Goal: Task Accomplishment & Management: Use online tool/utility

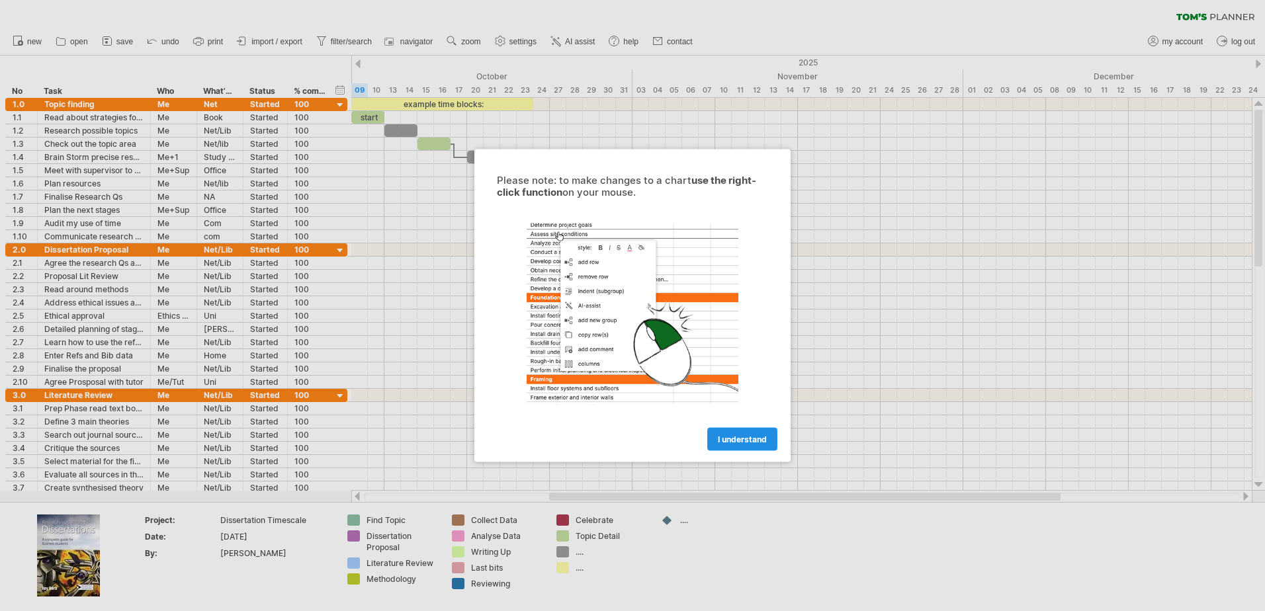
click at [732, 441] on span "I understand" at bounding box center [742, 440] width 49 height 10
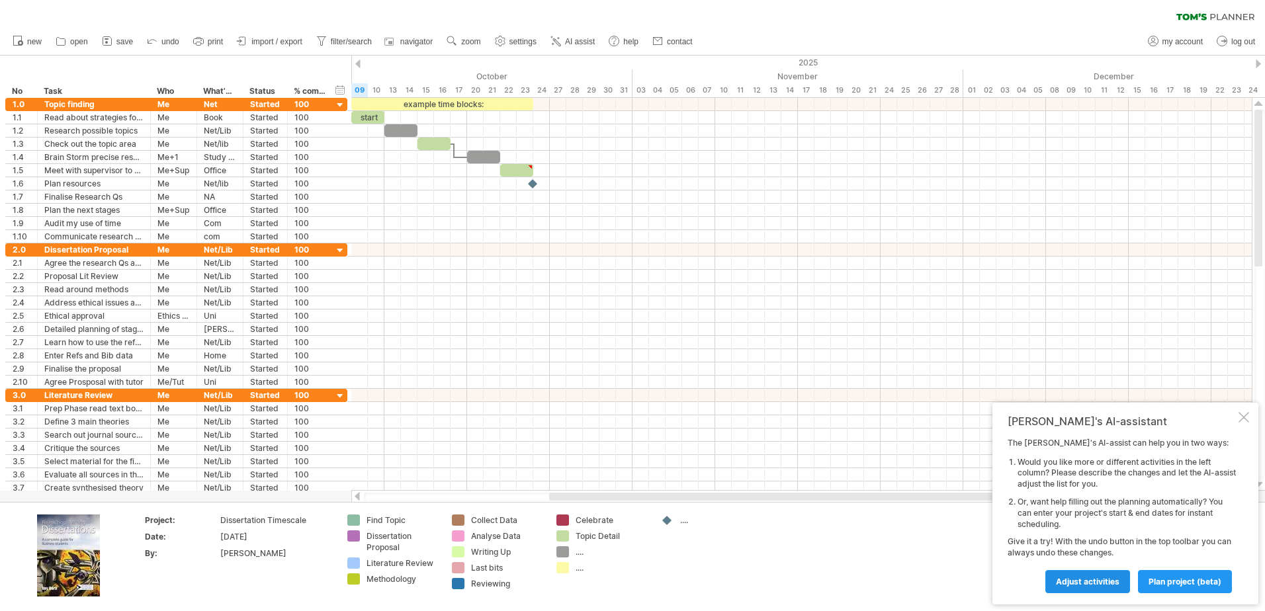
click at [1091, 582] on span "Adjust activities" at bounding box center [1087, 582] width 63 height 10
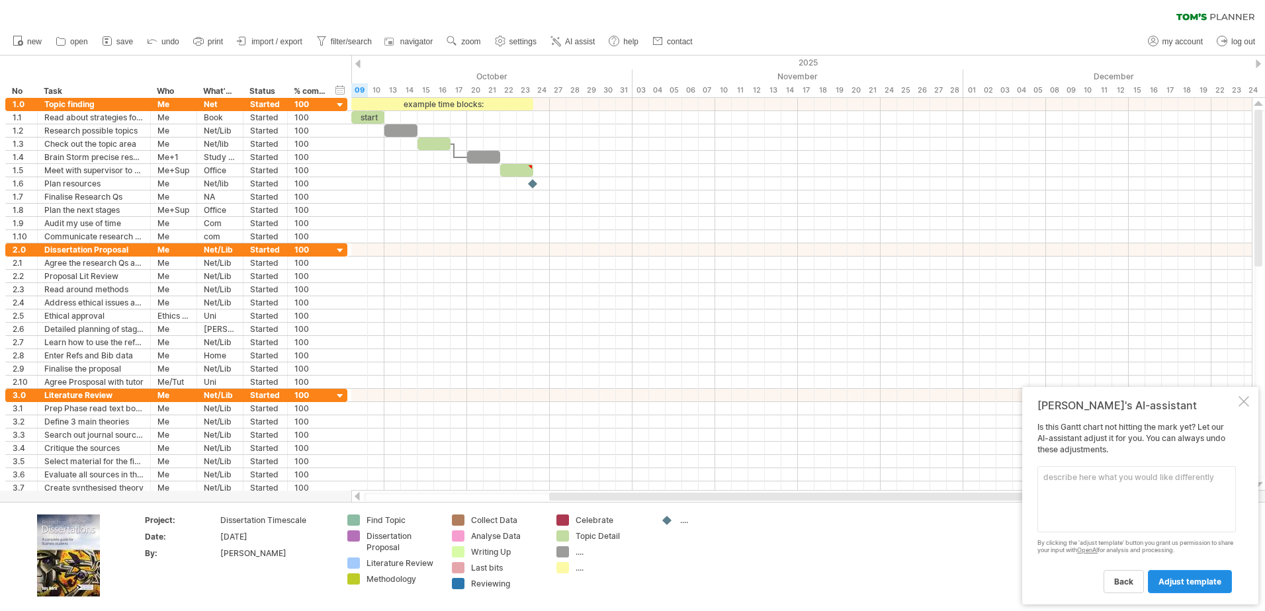
click at [1192, 576] on link "adjust template" at bounding box center [1190, 581] width 84 height 23
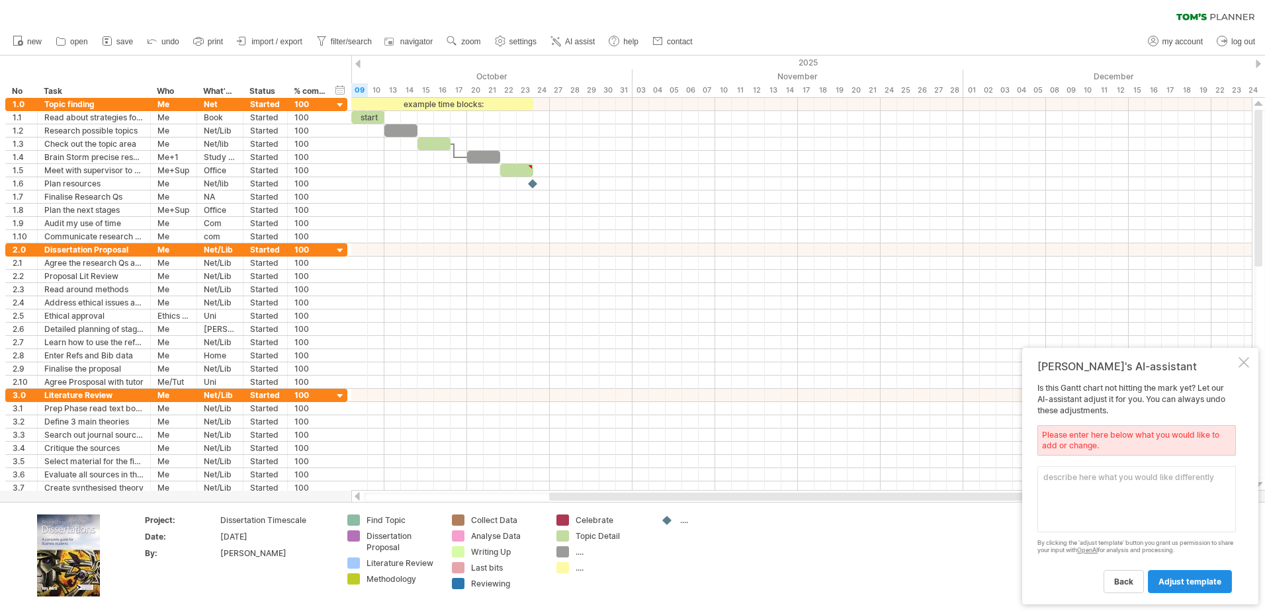
click at [1189, 577] on span "adjust template" at bounding box center [1189, 582] width 63 height 10
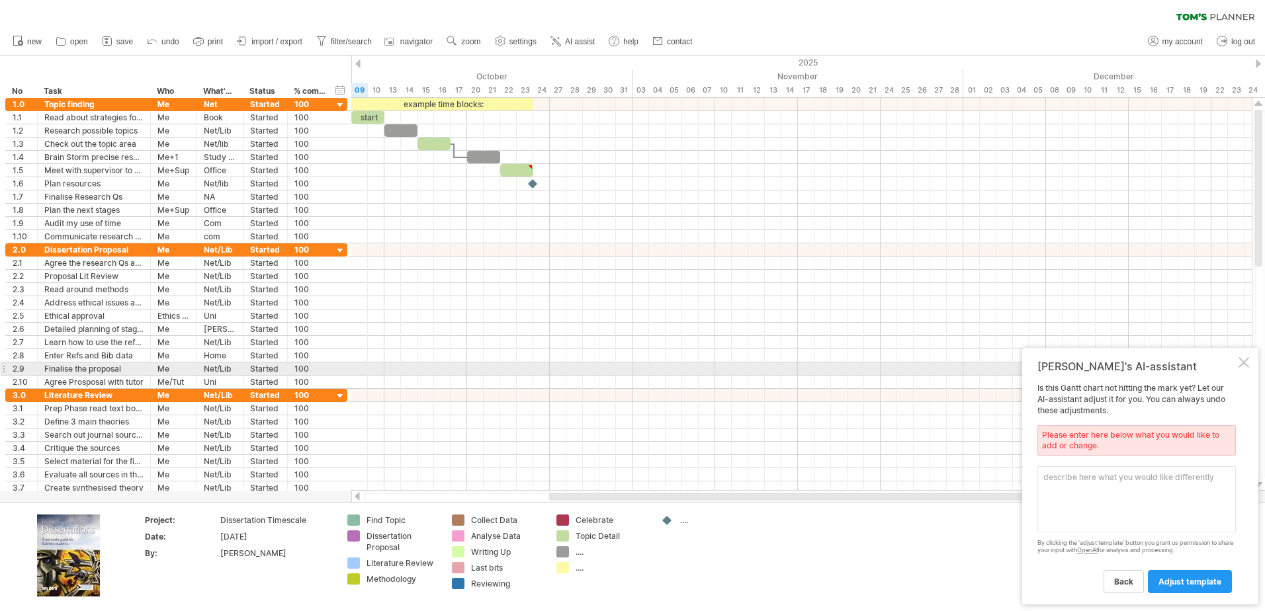
click at [1249, 365] on div "Tom's AI-assistant Is this Gantt chart not hitting the mark yet? Let our AI-ass…" at bounding box center [1140, 476] width 236 height 257
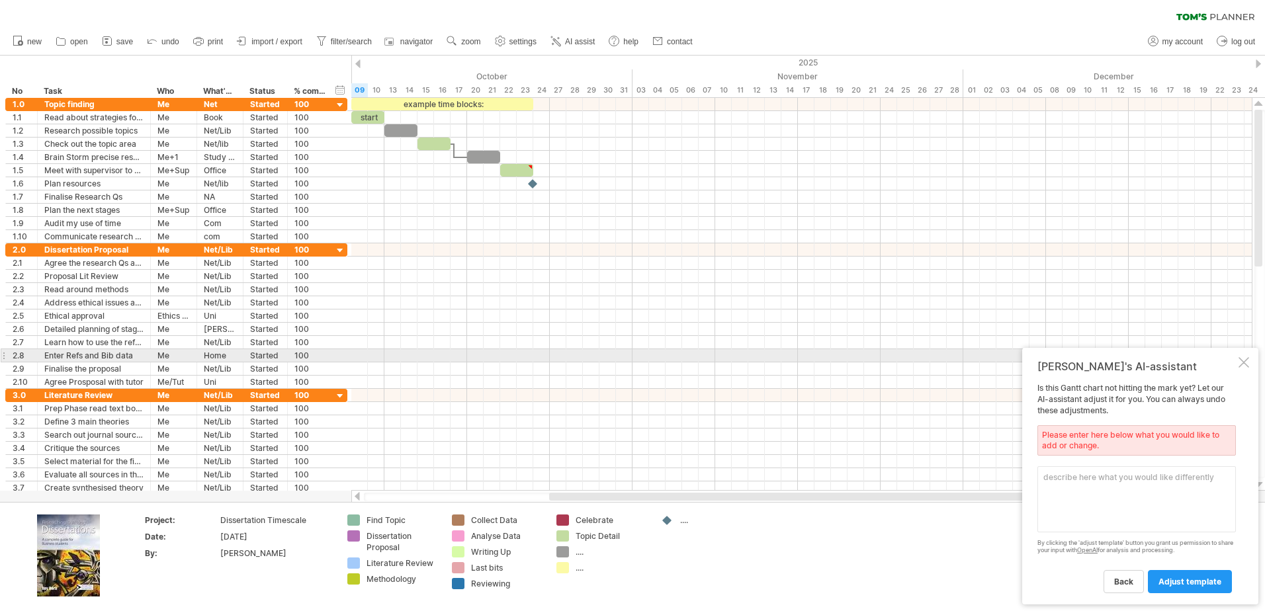
click at [1243, 361] on div at bounding box center [1243, 362] width 11 height 11
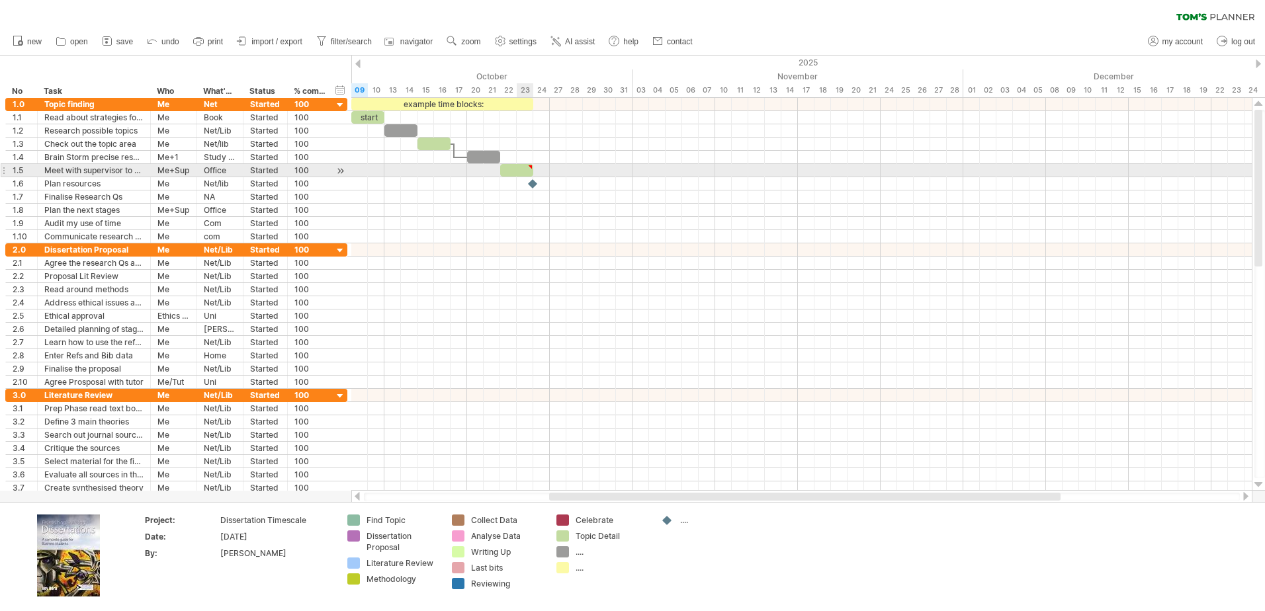
type textarea "**********"
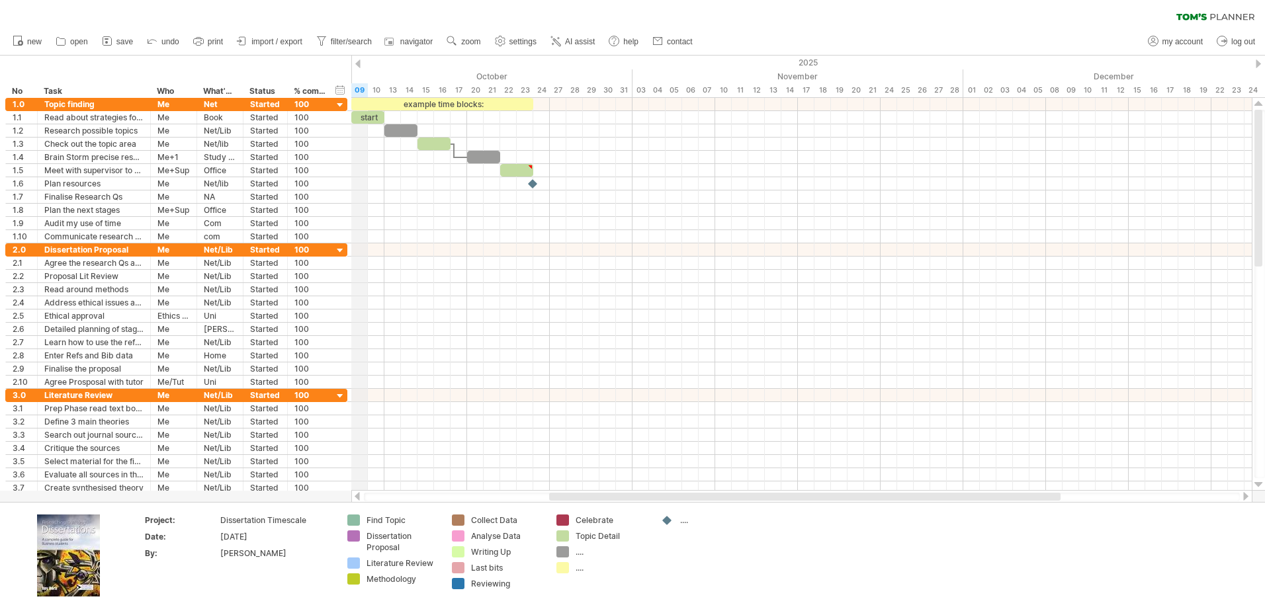
click at [360, 62] on div "2025" at bounding box center [210, 63] width 2265 height 14
click at [358, 62] on div at bounding box center [357, 64] width 5 height 9
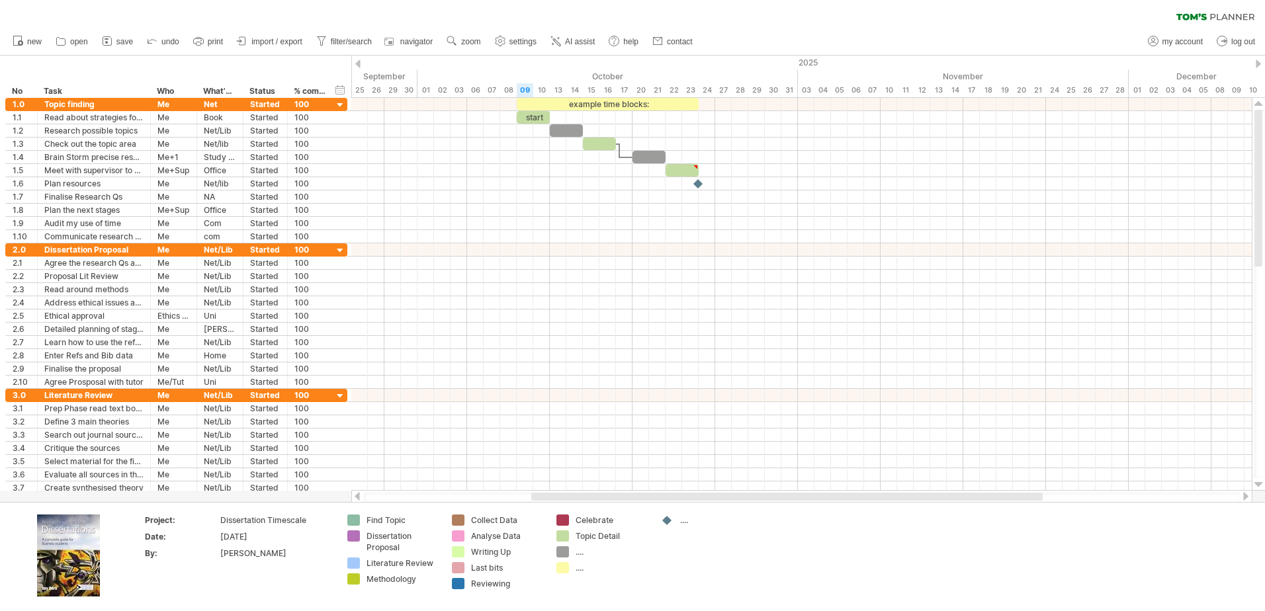
click at [358, 62] on div at bounding box center [357, 64] width 5 height 9
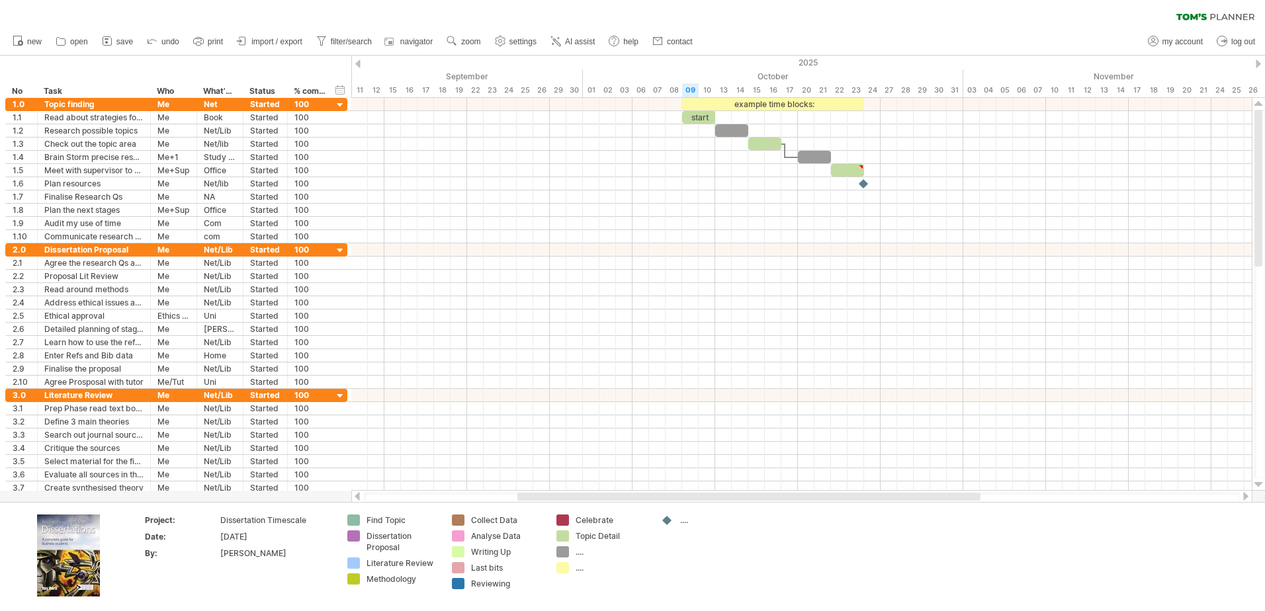
click at [358, 62] on div at bounding box center [357, 64] width 5 height 9
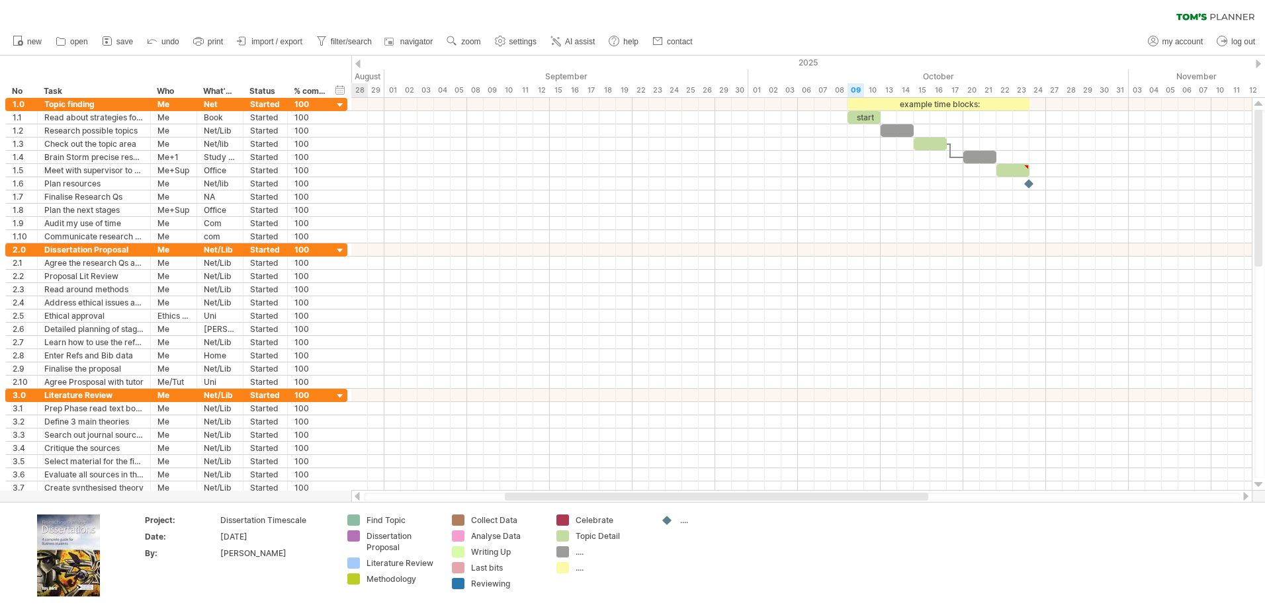
click at [358, 62] on div at bounding box center [357, 64] width 5 height 9
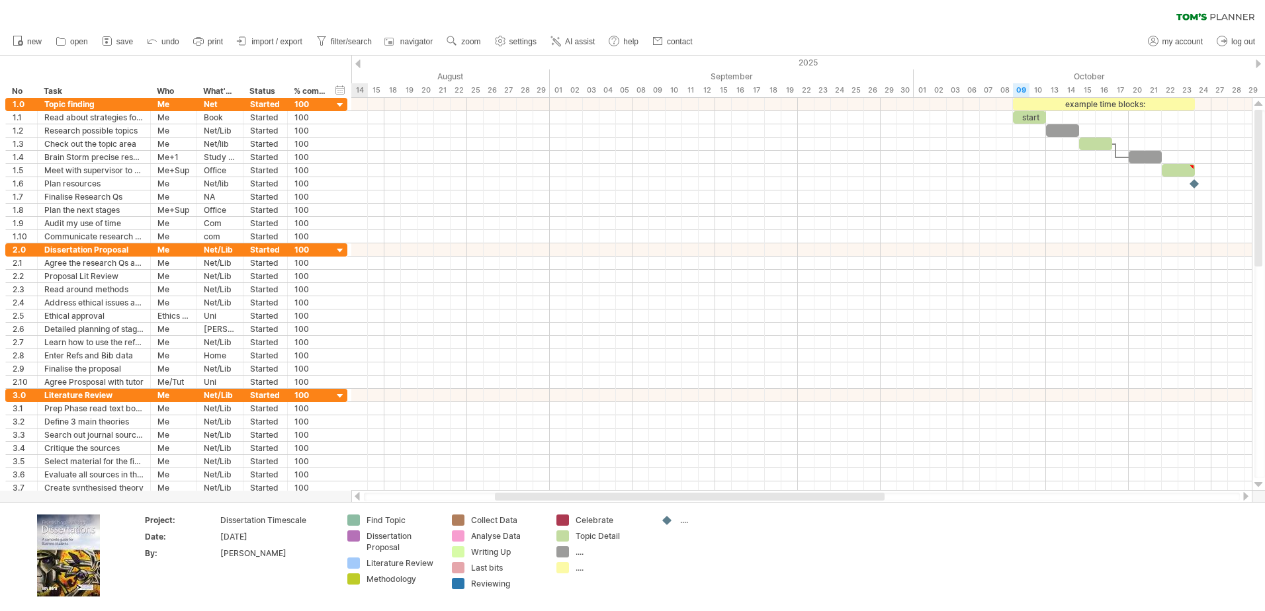
click at [358, 62] on div at bounding box center [357, 64] width 5 height 9
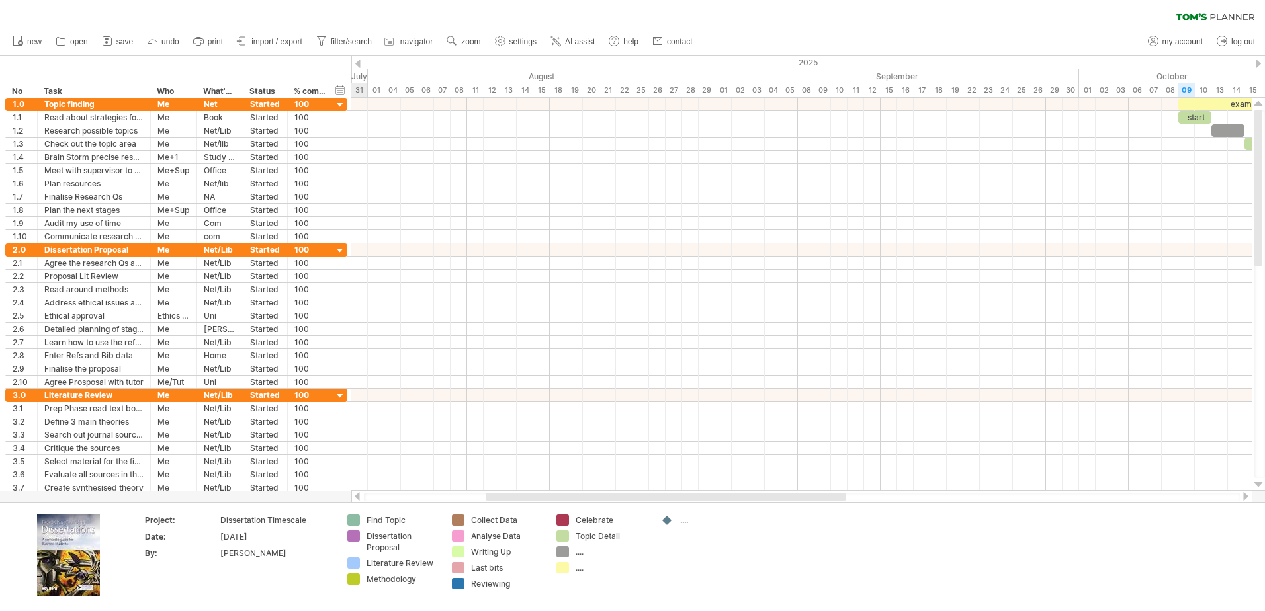
click at [358, 62] on div at bounding box center [357, 64] width 5 height 9
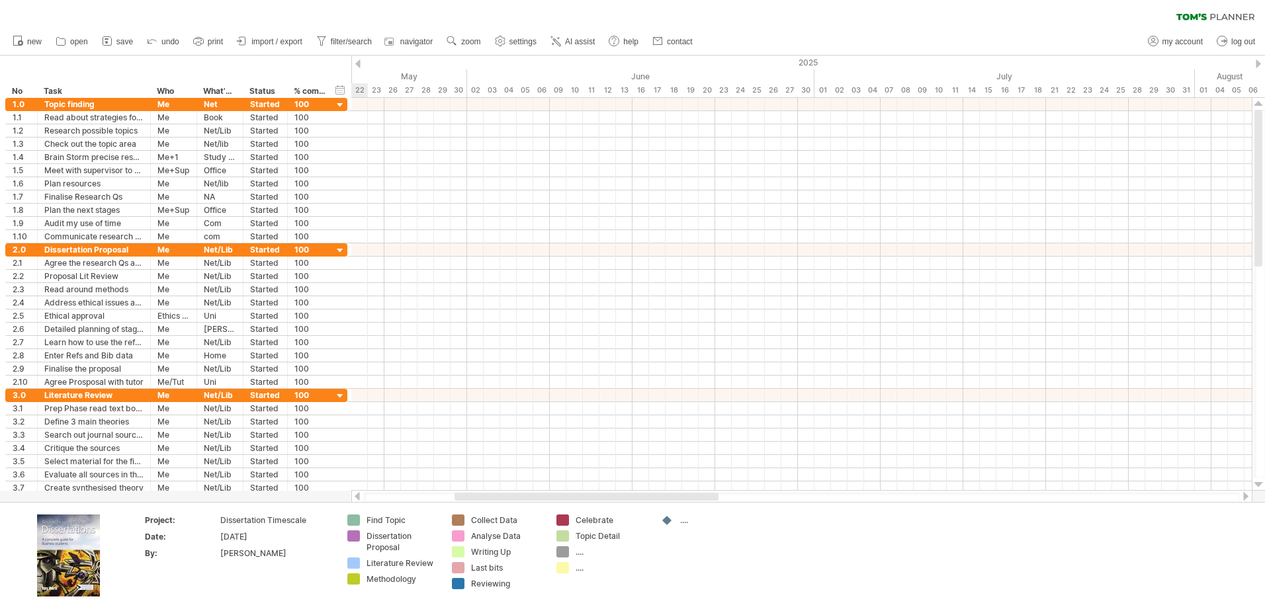
click at [358, 62] on div at bounding box center [357, 64] width 5 height 9
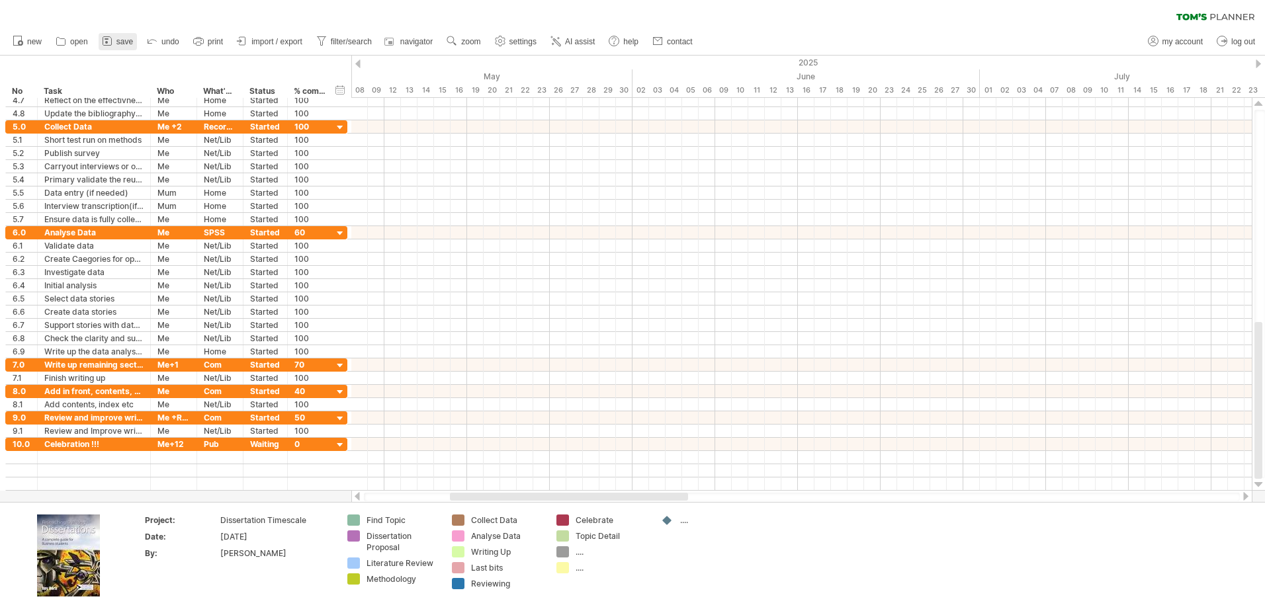
click at [118, 38] on span "save" at bounding box center [124, 41] width 17 height 9
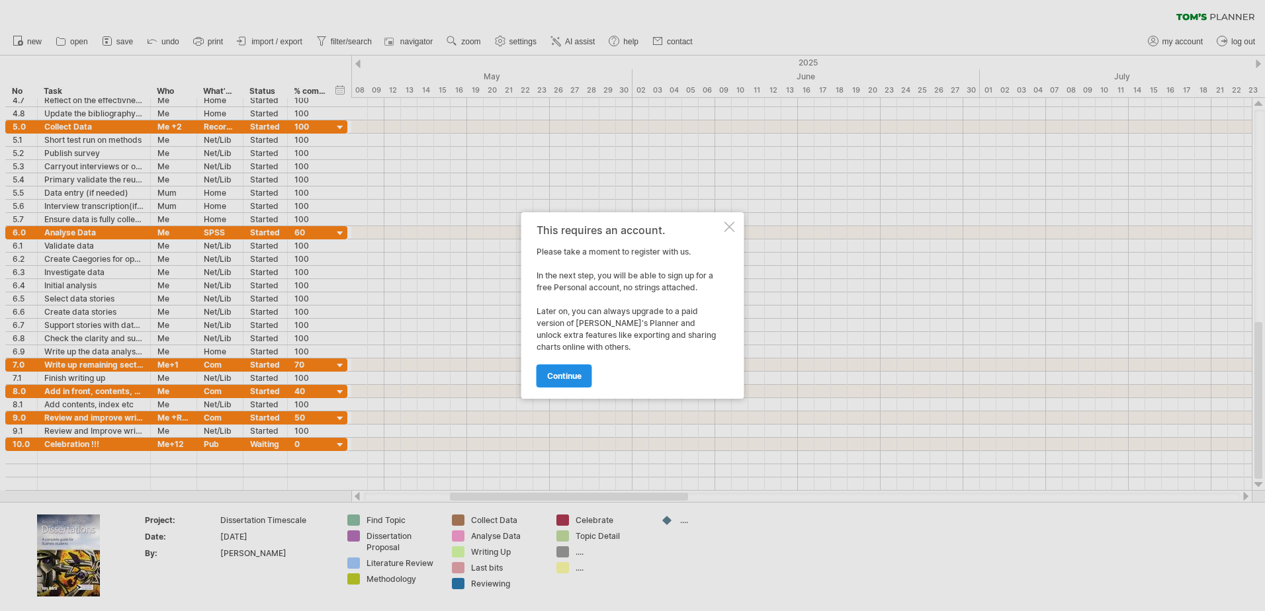
click at [571, 377] on span "continue" at bounding box center [564, 376] width 34 height 10
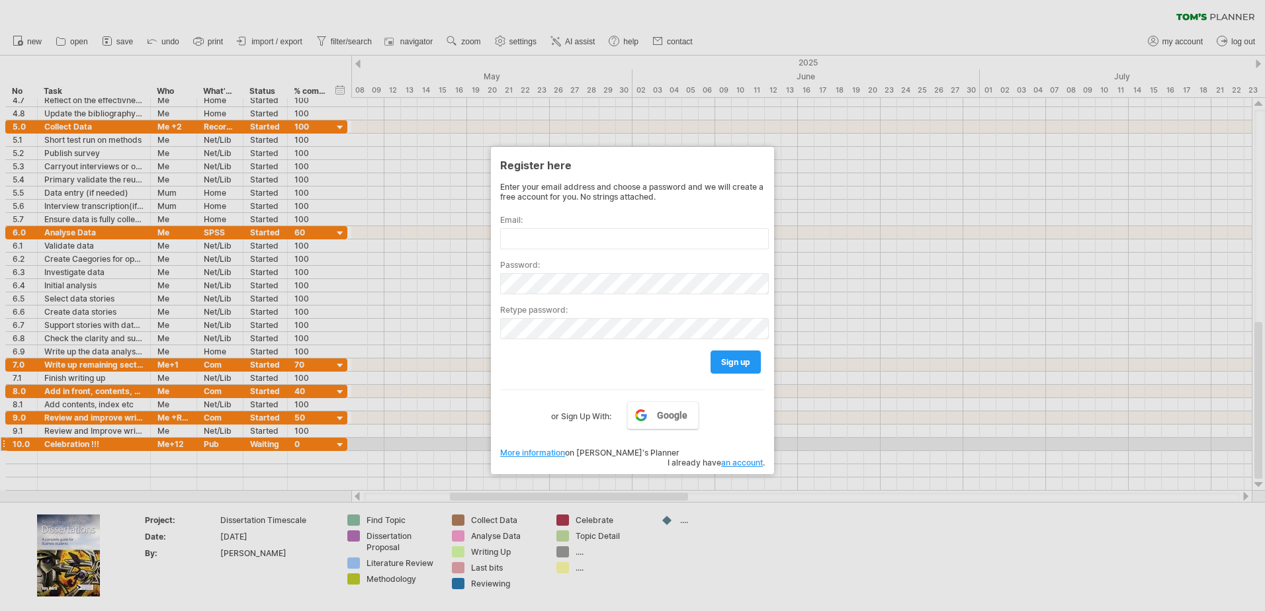
drag, startPoint x: 588, startPoint y: 413, endPoint x: 682, endPoint y: 452, distance: 101.7
click at [639, 450] on div "Enter your email address and choose a password and we will create a free accoun…" at bounding box center [632, 317] width 265 height 271
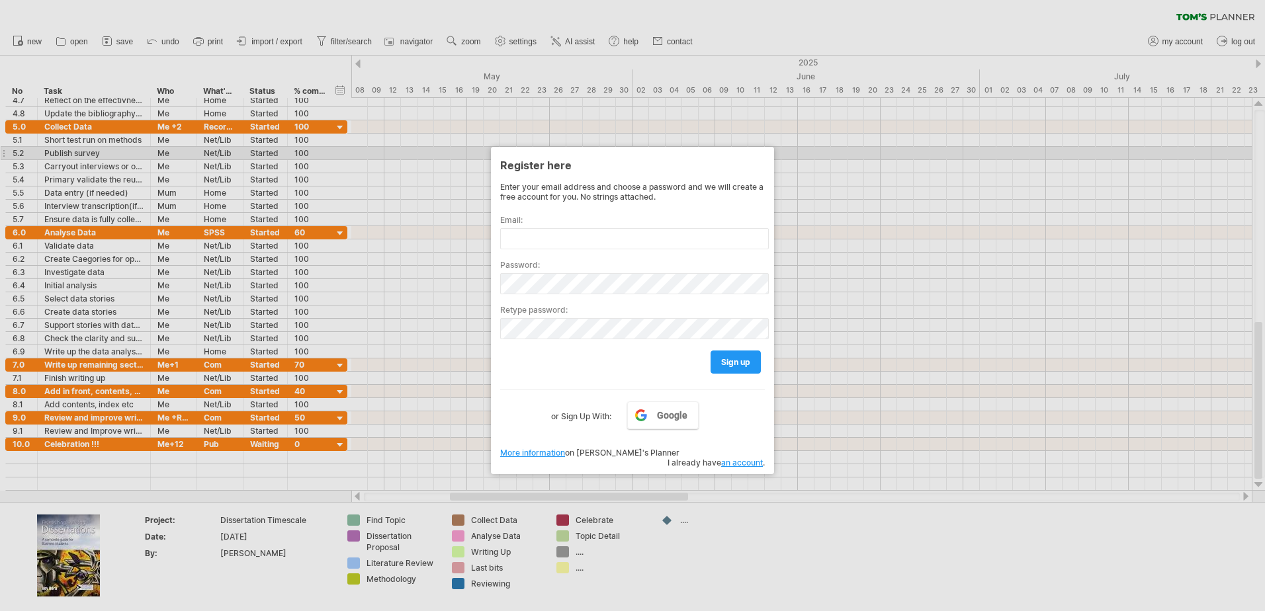
click at [841, 159] on div at bounding box center [632, 305] width 1265 height 611
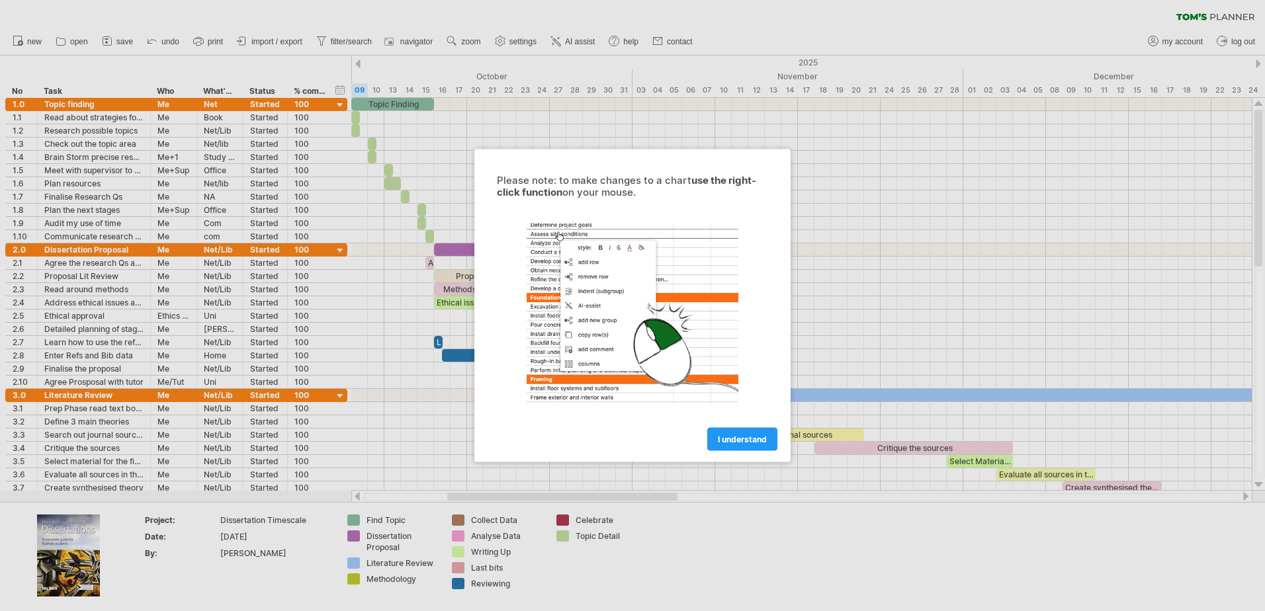
click at [741, 454] on div "Please note: to make changes to a chart use the right-click function on your mo…" at bounding box center [632, 305] width 316 height 313
click at [741, 447] on link "I understand" at bounding box center [742, 439] width 70 height 23
